Goal: Transaction & Acquisition: Purchase product/service

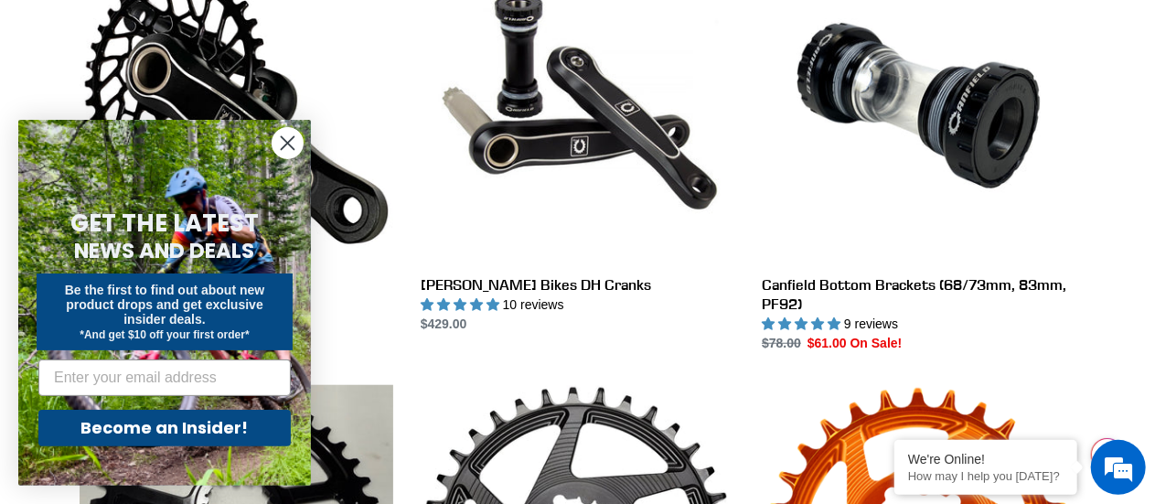
click at [288, 142] on icon "Close dialog" at bounding box center [288, 143] width 13 height 13
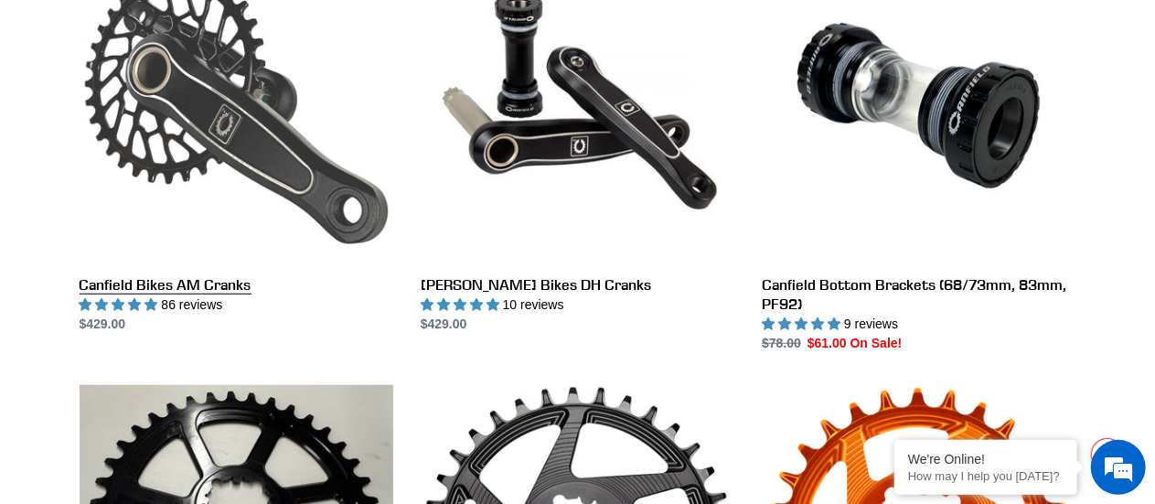
click at [187, 286] on link "Canfield Bikes AM Cranks" at bounding box center [237, 141] width 314 height 385
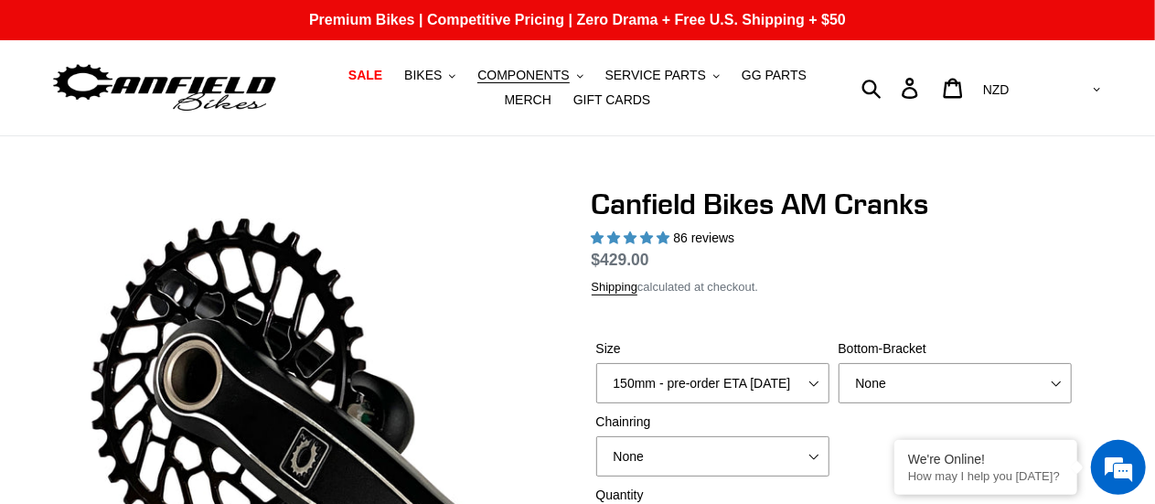
scroll to position [84, 0]
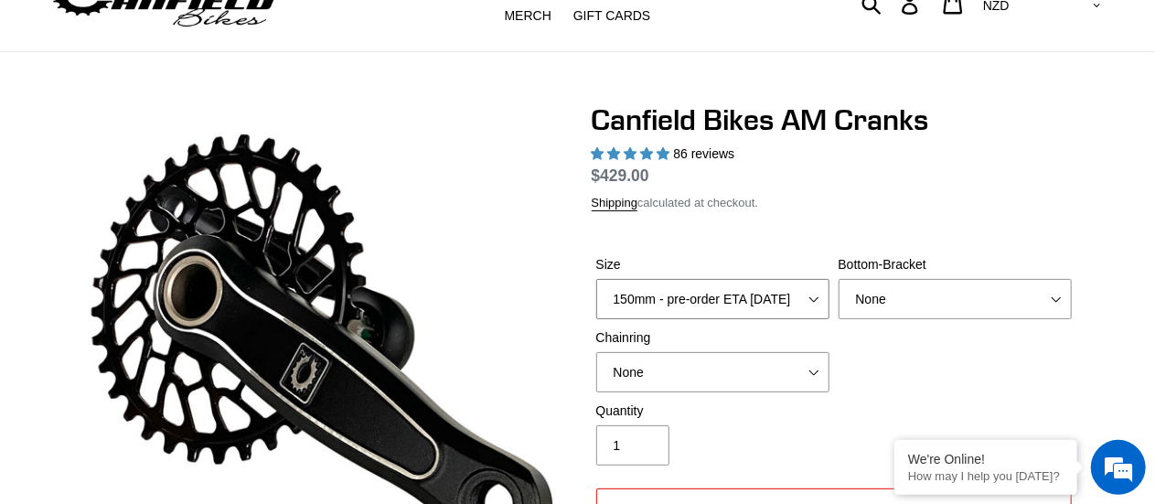
click at [805, 307] on select "150mm - pre-order ETA 9/30/25 155mm - pre-order ETA 9/30/25 160mm - pre-order E…" at bounding box center [712, 299] width 233 height 40
select select "highest-rating"
